Goal: Task Accomplishment & Management: Use online tool/utility

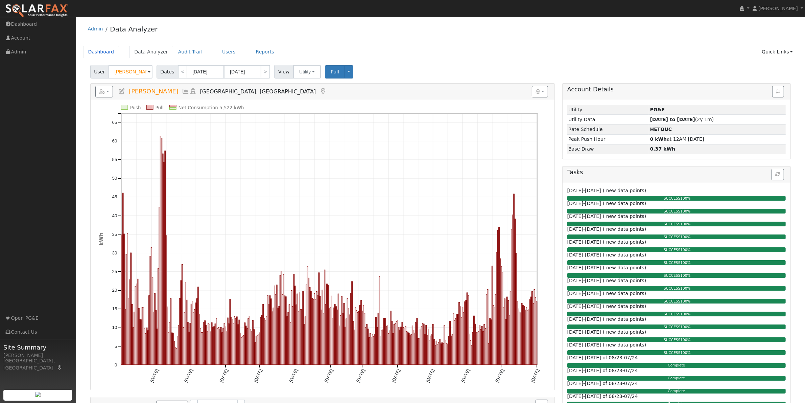
click at [99, 51] on link "Dashboard" at bounding box center [101, 52] width 36 height 13
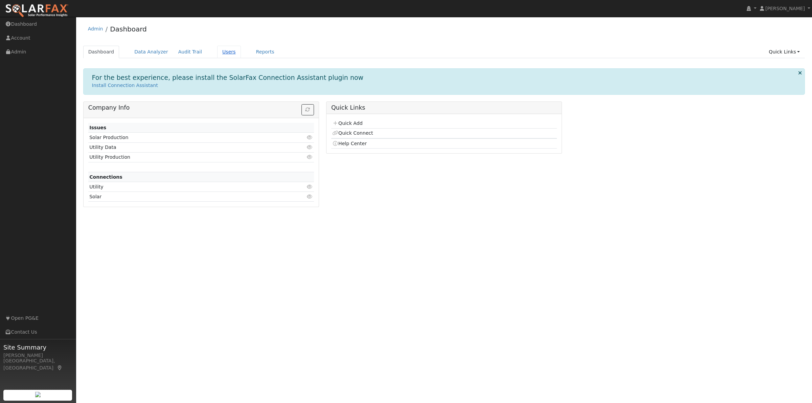
click at [217, 50] on link "Users" at bounding box center [229, 52] width 24 height 13
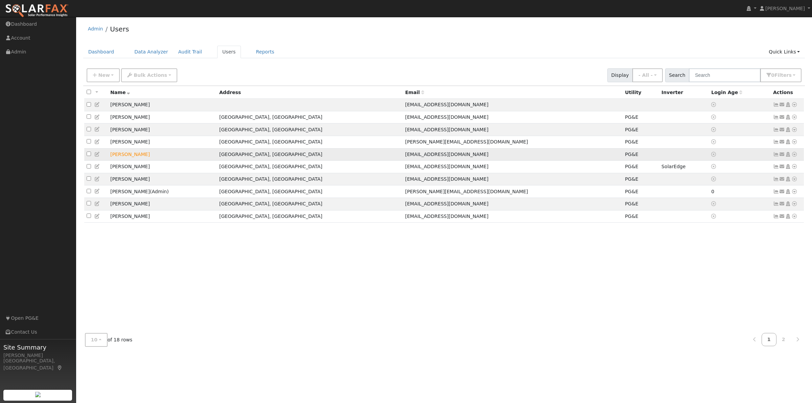
click at [794, 153] on icon at bounding box center [794, 154] width 6 height 5
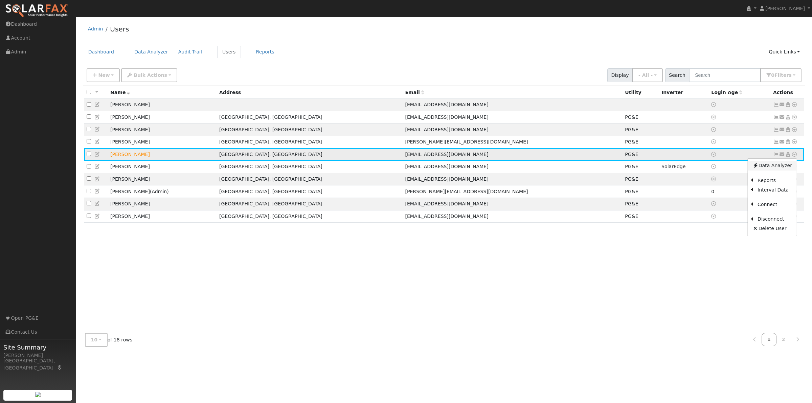
click at [769, 167] on link "Data Analyzer" at bounding box center [772, 165] width 49 height 9
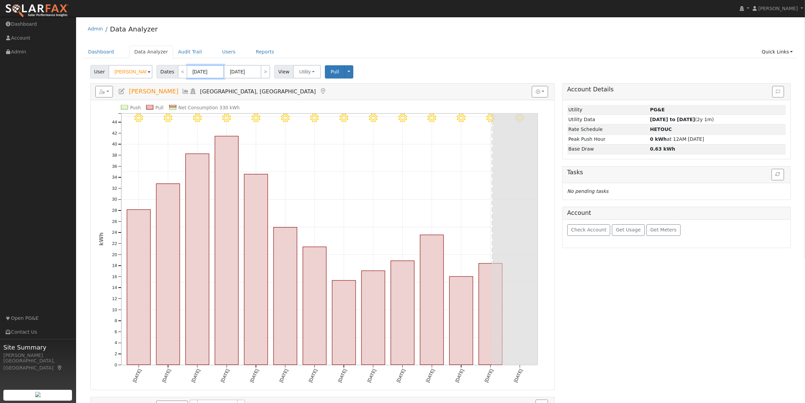
click at [202, 74] on input "08/06/2025" at bounding box center [205, 72] width 37 height 14
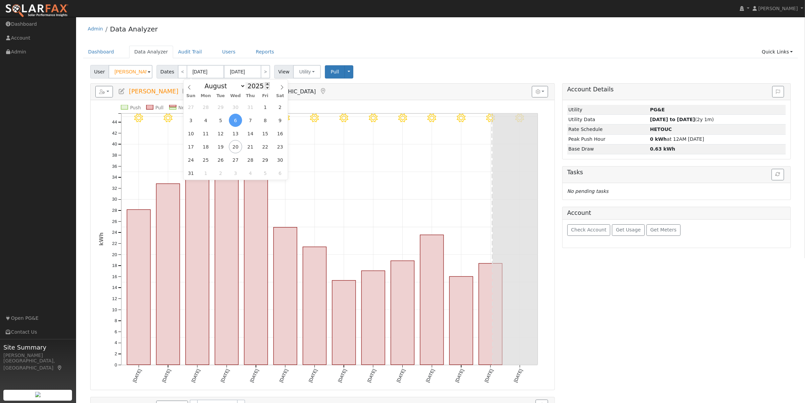
click at [265, 84] on span at bounding box center [267, 84] width 5 height 4
click at [265, 88] on span at bounding box center [267, 88] width 5 height 4
type input "2024"
click at [250, 72] on input "08/19/2025" at bounding box center [242, 72] width 37 height 14
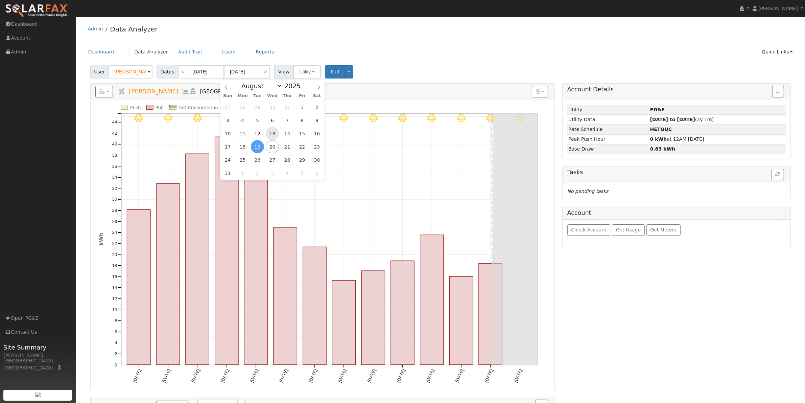
click at [271, 131] on span "13" at bounding box center [272, 133] width 13 height 13
type input "08/13/2025"
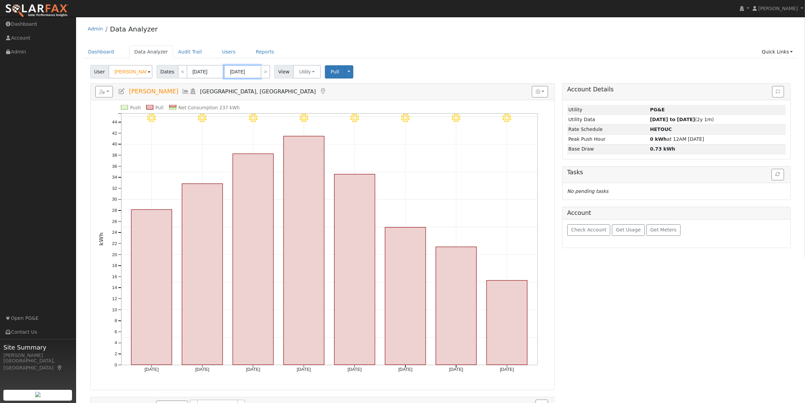
click at [247, 71] on input "08/13/2025" at bounding box center [242, 72] width 37 height 14
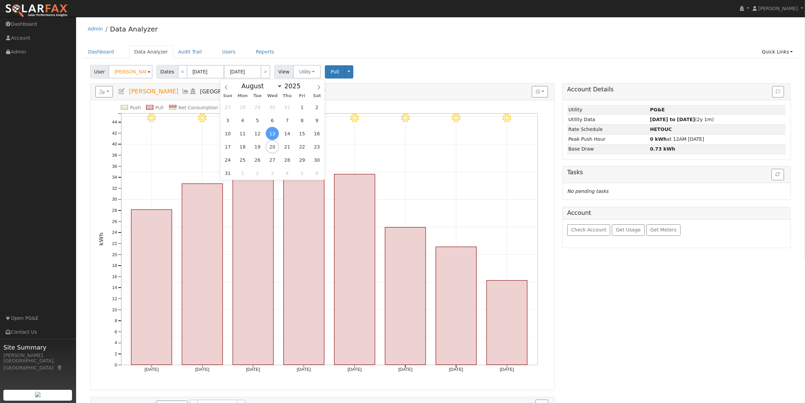
click at [274, 133] on span "13" at bounding box center [272, 133] width 13 height 13
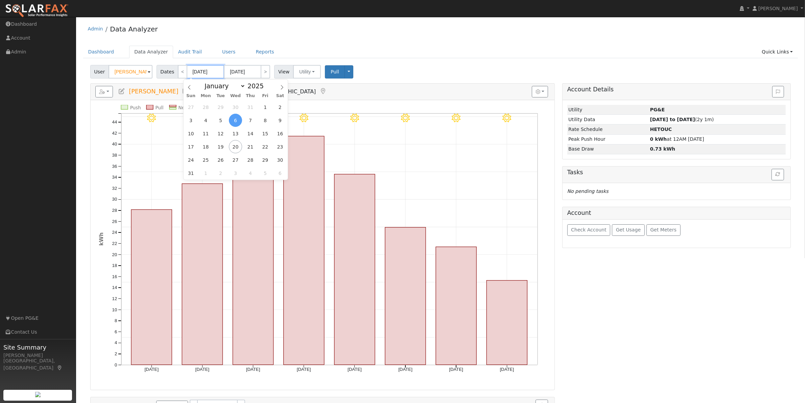
click at [207, 70] on input "08/06/2025" at bounding box center [205, 72] width 37 height 14
click at [265, 85] on span at bounding box center [267, 84] width 5 height 4
click at [265, 89] on span at bounding box center [267, 88] width 5 height 4
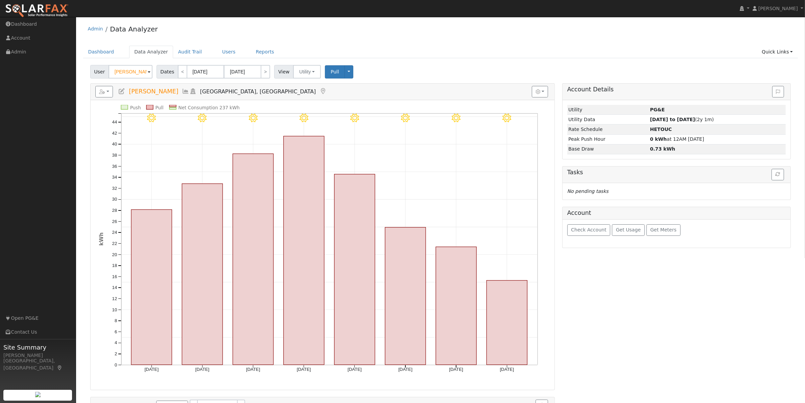
click at [310, 87] on h5 "Reports Scenario Health Check Energy Audit Account Timeline User Audit Trail In…" at bounding box center [322, 92] width 455 height 12
click at [203, 73] on input "08/06/2025" at bounding box center [205, 72] width 37 height 14
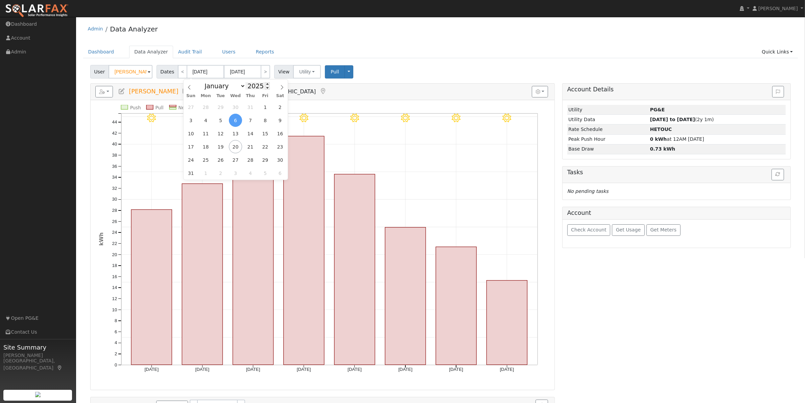
click at [259, 89] on input "2025" at bounding box center [258, 85] width 24 height 7
click at [265, 87] on span at bounding box center [267, 88] width 5 height 4
type input "2024"
click at [268, 109] on span "2" at bounding box center [265, 106] width 13 height 13
type input "08/02/2024"
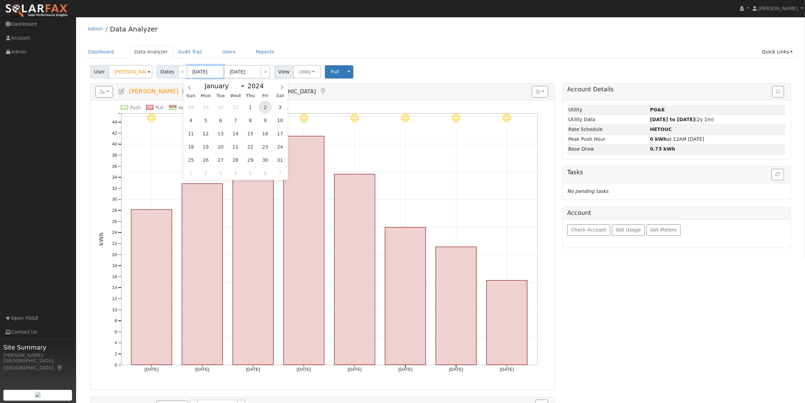
type input "08/09/2024"
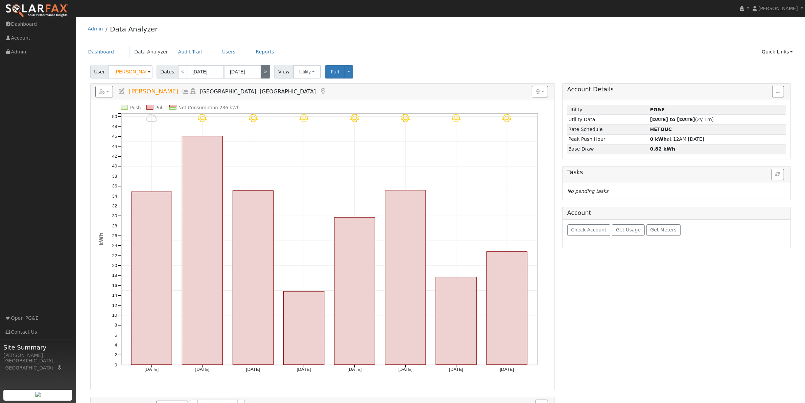
click at [261, 74] on link ">" at bounding box center [265, 72] width 9 height 14
type input "08/10/2024"
type input "08/17/2024"
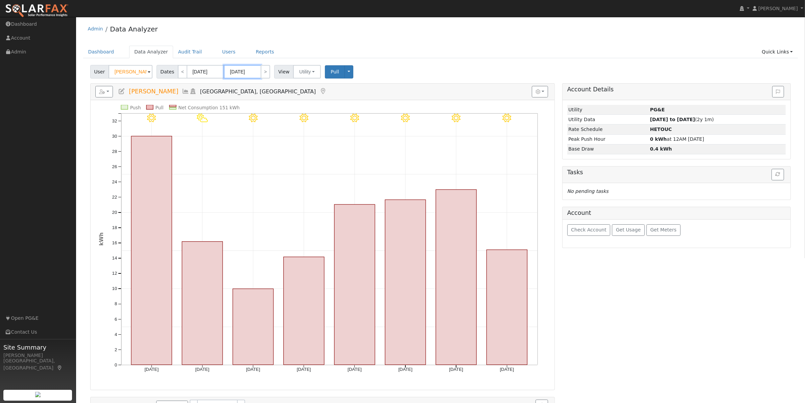
click at [245, 70] on input "08/17/2024" at bounding box center [242, 72] width 37 height 14
click at [302, 84] on span at bounding box center [304, 84] width 5 height 4
type input "2025"
click at [275, 133] on span "13" at bounding box center [272, 133] width 13 height 13
type input "08/13/2025"
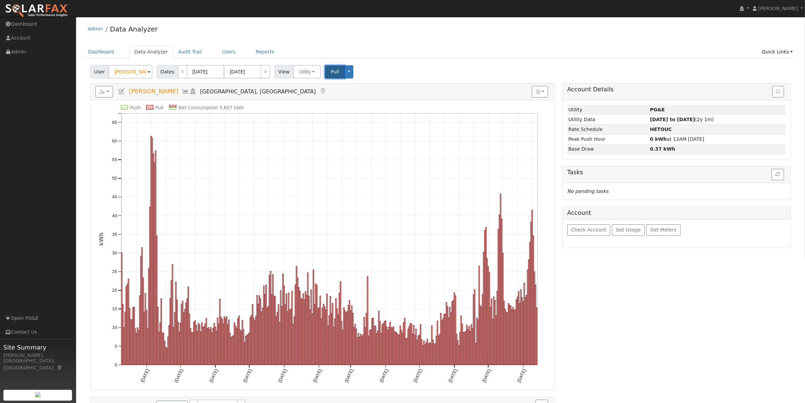
click at [331, 71] on span "Pull" at bounding box center [335, 71] width 8 height 5
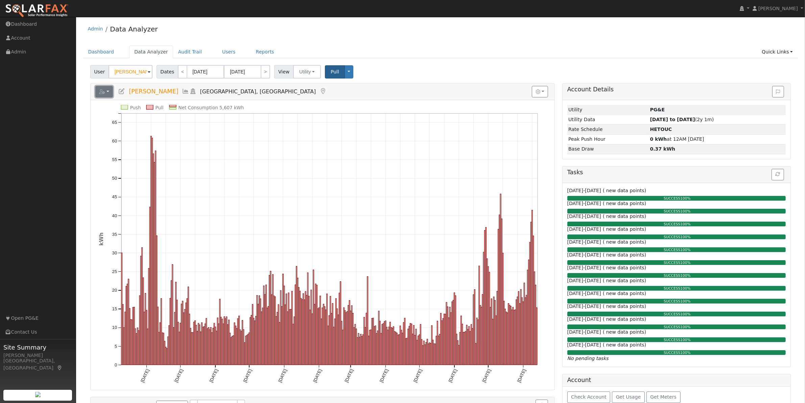
click at [104, 90] on icon "button" at bounding box center [102, 91] width 6 height 5
click at [115, 129] on link "Add New User" at bounding box center [130, 127] width 68 height 8
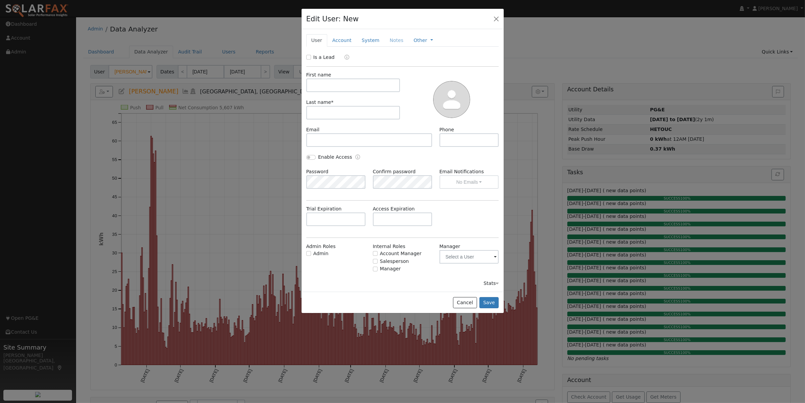
click at [496, 14] on div "Edit User: New Select an Ac..." at bounding box center [403, 19] width 202 height 21
click at [495, 19] on button "button" at bounding box center [496, 18] width 9 height 9
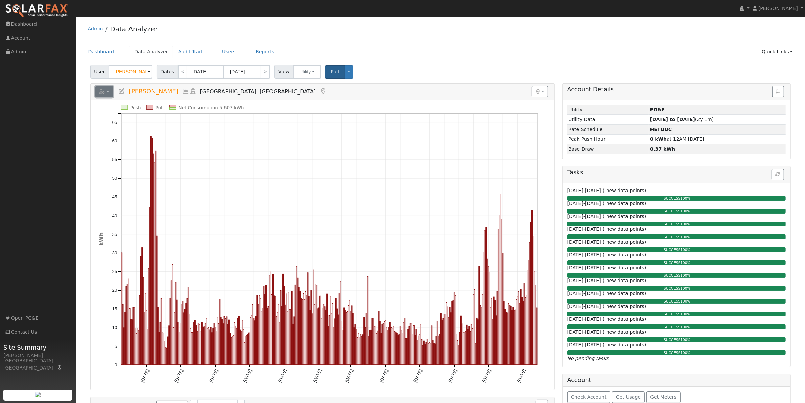
click at [102, 88] on button "button" at bounding box center [104, 92] width 18 height 12
click at [175, 106] on link "Scenario" at bounding box center [188, 106] width 50 height 8
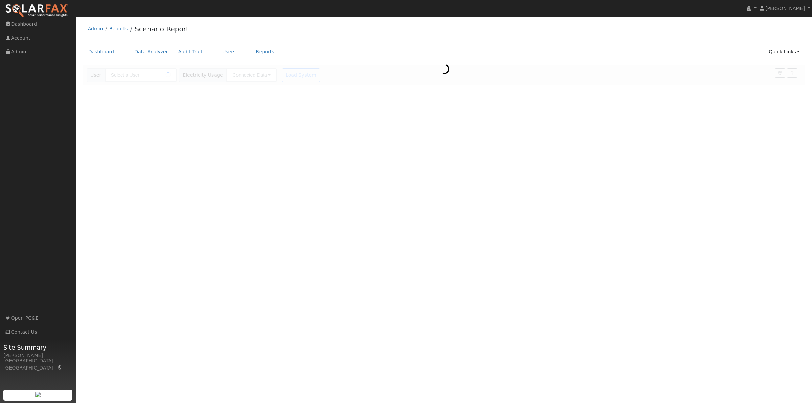
type input "[PERSON_NAME]"
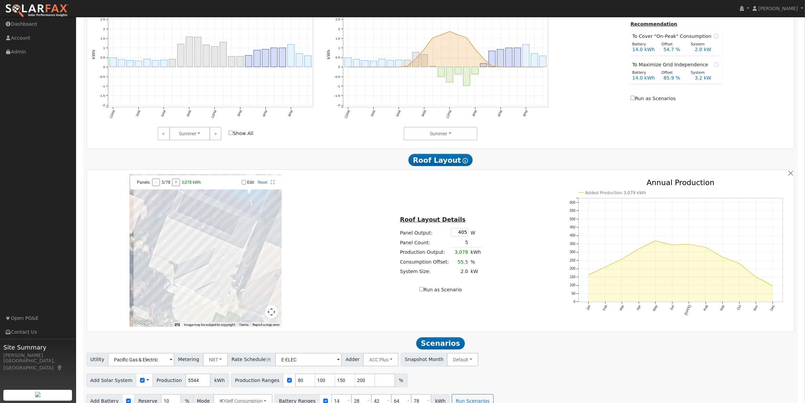
scroll to position [359, 0]
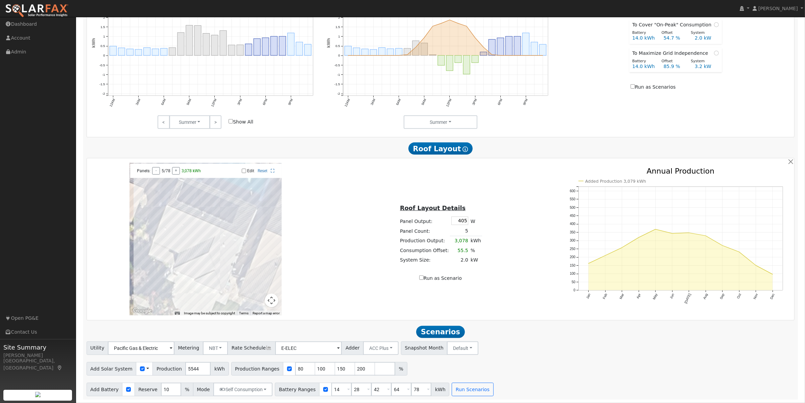
click at [243, 168] on input "Edit" at bounding box center [244, 170] width 4 height 5
checkbox input "true"
click at [176, 225] on div at bounding box center [206, 239] width 152 height 152
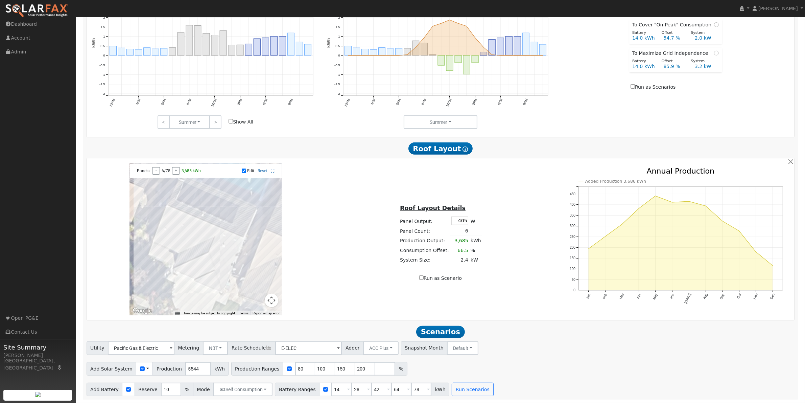
click at [174, 229] on div at bounding box center [206, 239] width 152 height 152
click at [171, 234] on div at bounding box center [206, 239] width 152 height 152
click at [181, 237] on div at bounding box center [206, 239] width 152 height 152
click at [183, 229] on div at bounding box center [206, 239] width 152 height 152
click at [184, 227] on div at bounding box center [206, 239] width 152 height 152
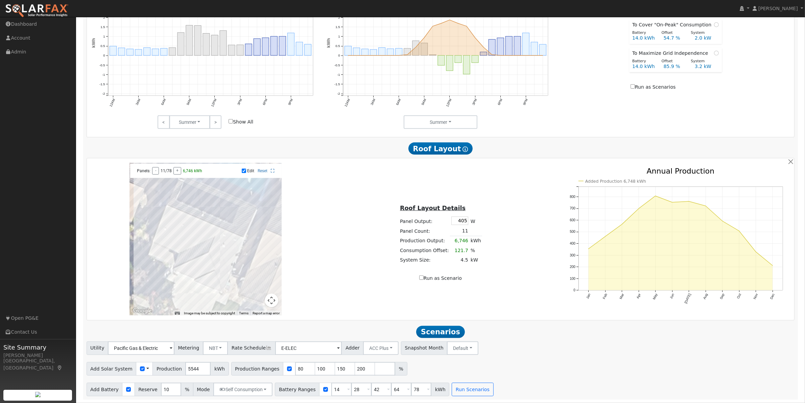
click at [183, 231] on div at bounding box center [206, 239] width 152 height 152
click at [189, 234] on div at bounding box center [206, 239] width 152 height 152
click at [197, 229] on div at bounding box center [206, 239] width 152 height 152
click at [190, 240] on div at bounding box center [206, 239] width 152 height 152
click at [205, 235] on div at bounding box center [206, 239] width 152 height 152
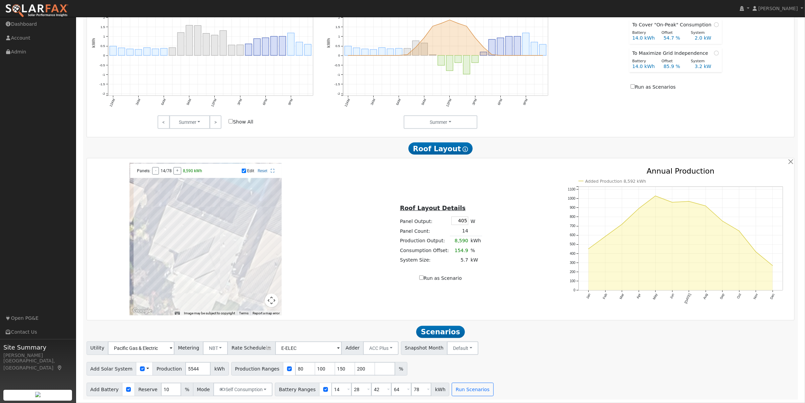
click at [203, 239] on div at bounding box center [206, 239] width 152 height 152
click at [177, 242] on div at bounding box center [206, 239] width 152 height 152
click at [200, 275] on div at bounding box center [206, 239] width 152 height 152
click at [213, 285] on div at bounding box center [206, 239] width 152 height 152
click at [215, 284] on div at bounding box center [206, 239] width 152 height 152
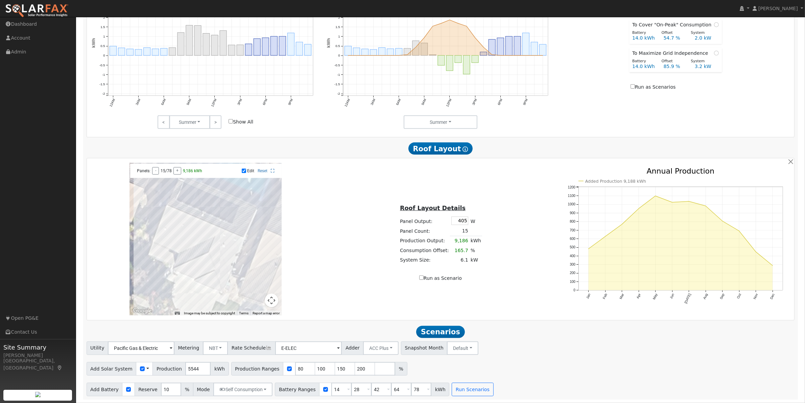
click at [212, 286] on div at bounding box center [206, 239] width 152 height 152
click at [185, 244] on div at bounding box center [206, 239] width 152 height 152
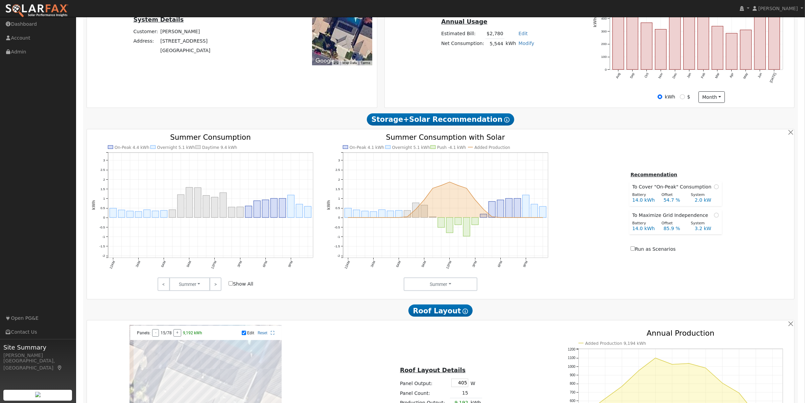
scroll to position [0, 0]
